Goal: Task Accomplishment & Management: Manage account settings

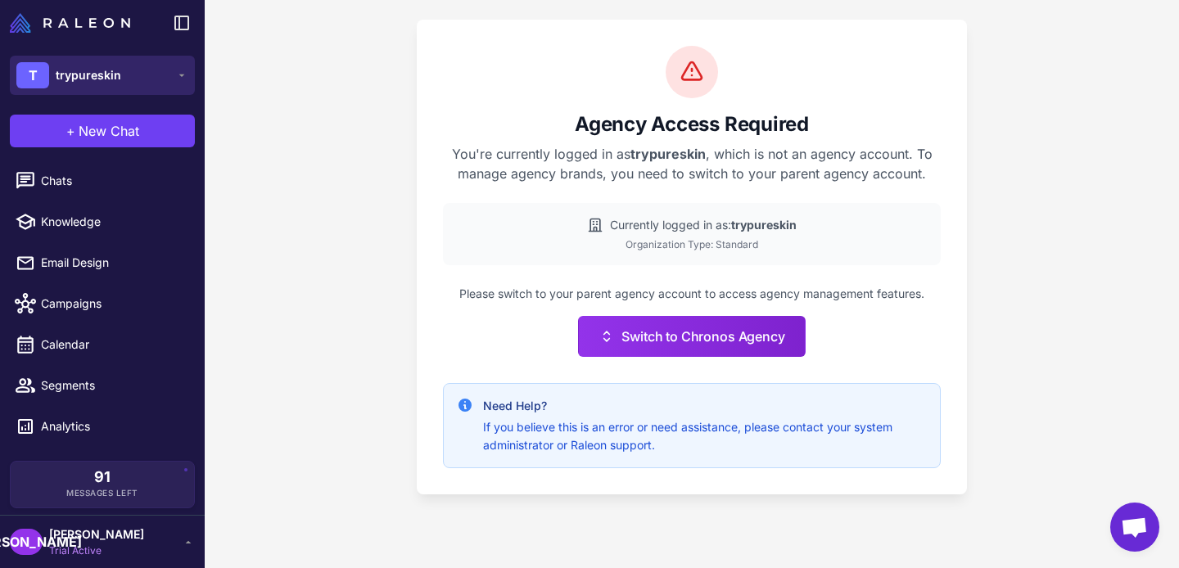
click at [75, 84] on span "trypureskin" at bounding box center [89, 75] width 66 height 18
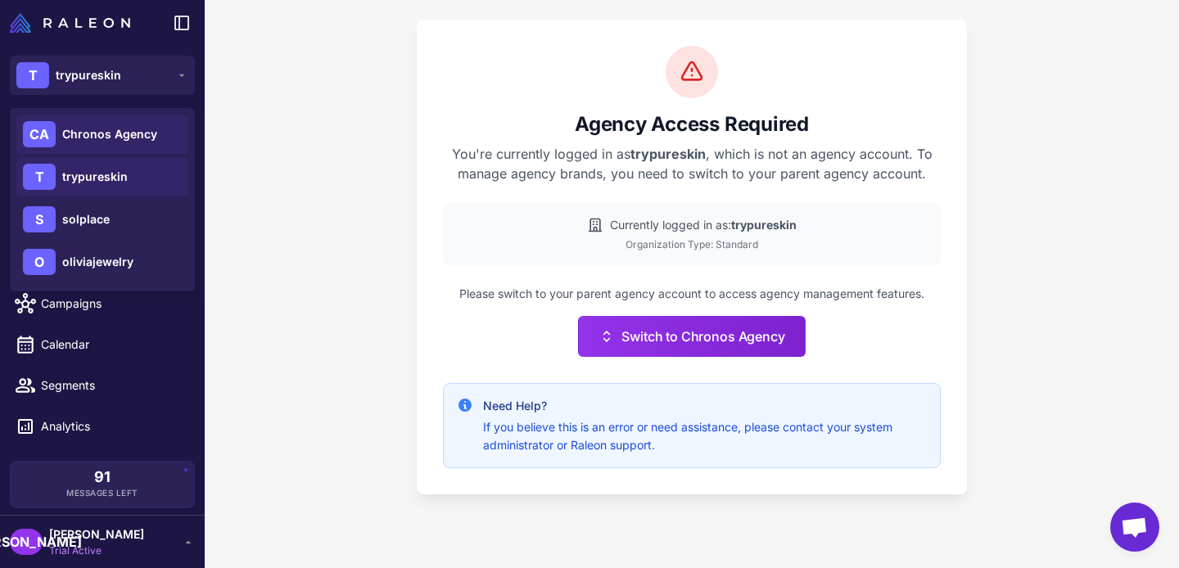
click at [102, 128] on span "Chronos Agency" at bounding box center [109, 134] width 95 height 18
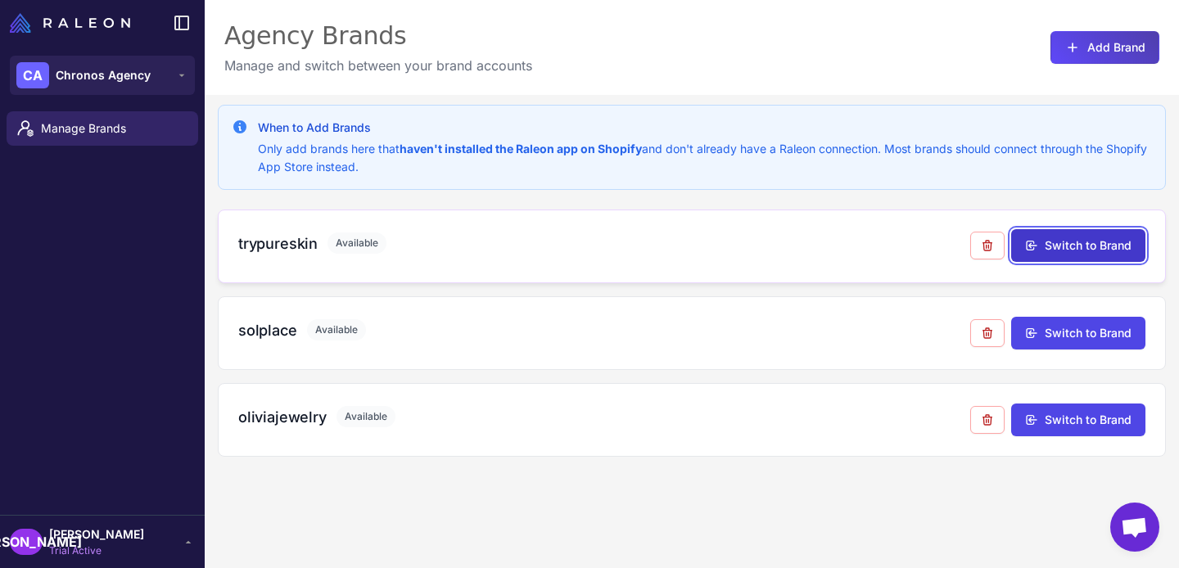
click at [1082, 246] on button "Switch to Brand" at bounding box center [1078, 245] width 134 height 33
